Goal: Task Accomplishment & Management: Complete application form

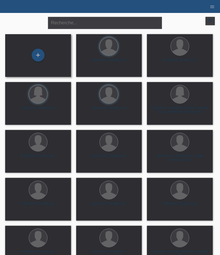
click at [26, 60] on div "+" at bounding box center [38, 56] width 58 height 14
click at [40, 57] on div "+" at bounding box center [38, 55] width 13 height 13
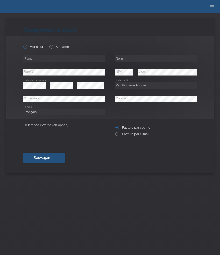
click at [35, 45] on label "Monsieur" at bounding box center [33, 47] width 20 height 4
click at [27, 45] on input "Monsieur" at bounding box center [24, 46] width 3 height 3
radio input "true"
click at [51, 59] on input "text" at bounding box center [64, 58] width 82 height 6
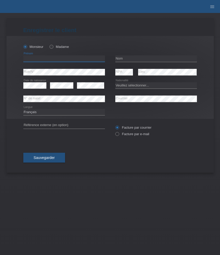
paste input "Christian"
type input "Christian"
click at [125, 59] on input "text" at bounding box center [156, 58] width 82 height 6
paste input "Frutiger"
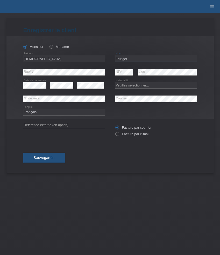
type input "Frutiger"
click at [140, 88] on select "Veuillez sélectionner... Suisse Allemagne Autriche Liechtenstein ------------ A…" at bounding box center [156, 85] width 82 height 6
select select "CH"
click at [115, 82] on select "Veuillez sélectionner... Suisse Allemagne Autriche Liechtenstein ------------ A…" at bounding box center [156, 85] width 82 height 6
click at [89, 114] on select "Deutsch Français Italiano English" at bounding box center [64, 112] width 82 height 6
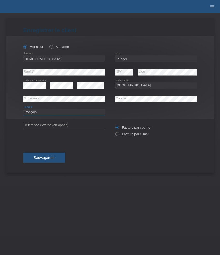
select select "de"
click at [23, 109] on select "Deutsch Français Italiano English" at bounding box center [64, 112] width 82 height 6
click at [131, 135] on label "Facture par e-mail" at bounding box center [132, 134] width 34 height 4
click at [119, 135] on input "Facture par e-mail" at bounding box center [116, 135] width 3 height 6
radio input "true"
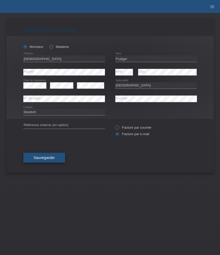
click at [55, 160] on button "Sauvegarder" at bounding box center [44, 158] width 42 height 10
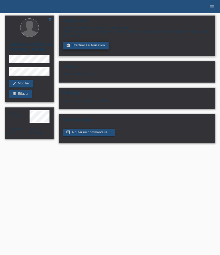
click at [76, 48] on link "assignment_turned_in Effectuer l’autorisation" at bounding box center [85, 46] width 45 height 8
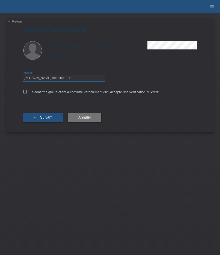
click at [50, 79] on select "Veuillez sélectionner CHF 1.00 - CHF 499.00 CHF 500.00 - CHF 1'999.00 CHF 2'000…" at bounding box center [64, 78] width 82 height 6
select select "3"
click at [23, 76] on select "Veuillez sélectionner CHF 1.00 - CHF 499.00 CHF 500.00 - CHF 1'999.00 CHF 2'000…" at bounding box center [64, 78] width 82 height 6
click at [49, 93] on label "Je confirme que le client a confirmé verbalement qu'il accepte une vérification…" at bounding box center [91, 92] width 137 height 4
click at [27, 93] on input "Je confirme que le client a confirmé verbalement qu'il accepte une vérification…" at bounding box center [24, 91] width 3 height 3
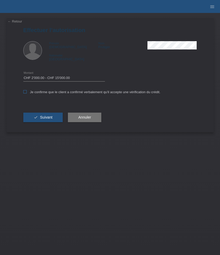
checkbox input "true"
click at [47, 119] on span "Suivant" at bounding box center [46, 117] width 12 height 4
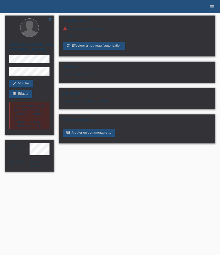
click at [212, 9] on icon "menu" at bounding box center [212, 6] width 5 height 5
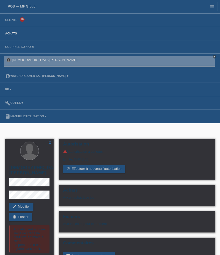
click at [13, 35] on link "Achats" at bounding box center [11, 33] width 17 height 3
